Goal: Information Seeking & Learning: Check status

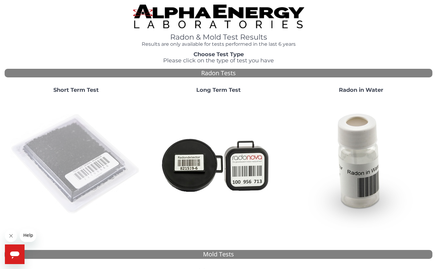
click at [66, 139] on img at bounding box center [76, 164] width 132 height 132
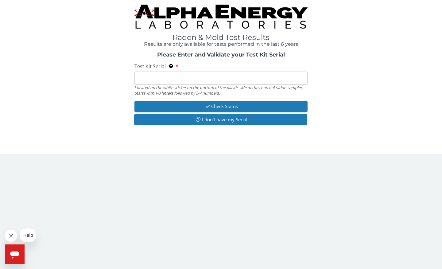
click at [147, 77] on input "Test Kit Serial Located on the white sticker on the bottom of the plastic side …" at bounding box center [220, 77] width 173 height 13
paste input "FE473564"
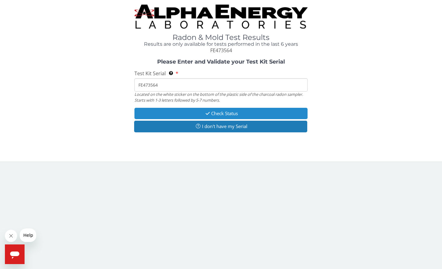
type input "FE473564"
click at [233, 113] on button "Check Status" at bounding box center [220, 113] width 173 height 11
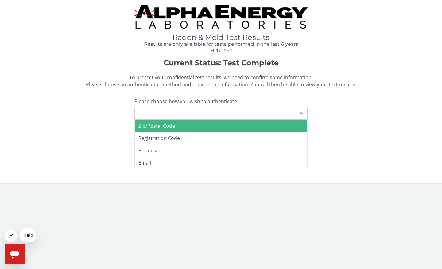
click at [191, 113] on div "Please make a selection" at bounding box center [220, 112] width 173 height 13
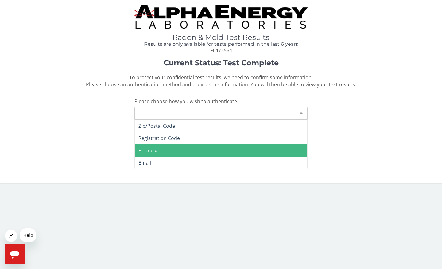
click at [164, 148] on span "Phone #" at bounding box center [221, 150] width 172 height 12
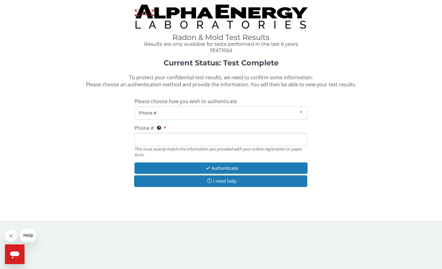
click at [155, 138] on input "Phone # This must exactly match the information you provided with your online r…" at bounding box center [220, 139] width 173 height 13
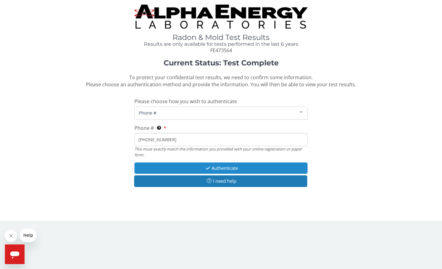
type input "[PHONE_NUMBER]"
click at [221, 167] on button "Authenticate" at bounding box center [220, 167] width 173 height 11
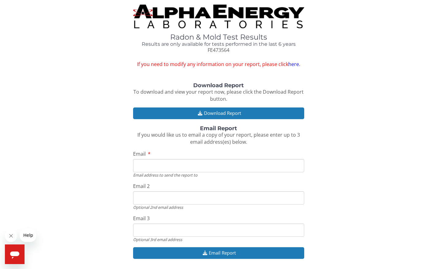
click at [144, 165] on input "Email" at bounding box center [218, 165] width 171 height 13
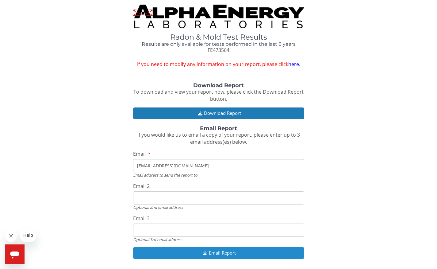
type input "[EMAIL_ADDRESS][DOMAIN_NAME]"
click at [197, 248] on button "Email Report" at bounding box center [218, 252] width 171 height 11
